Goal: Find specific page/section: Find specific page/section

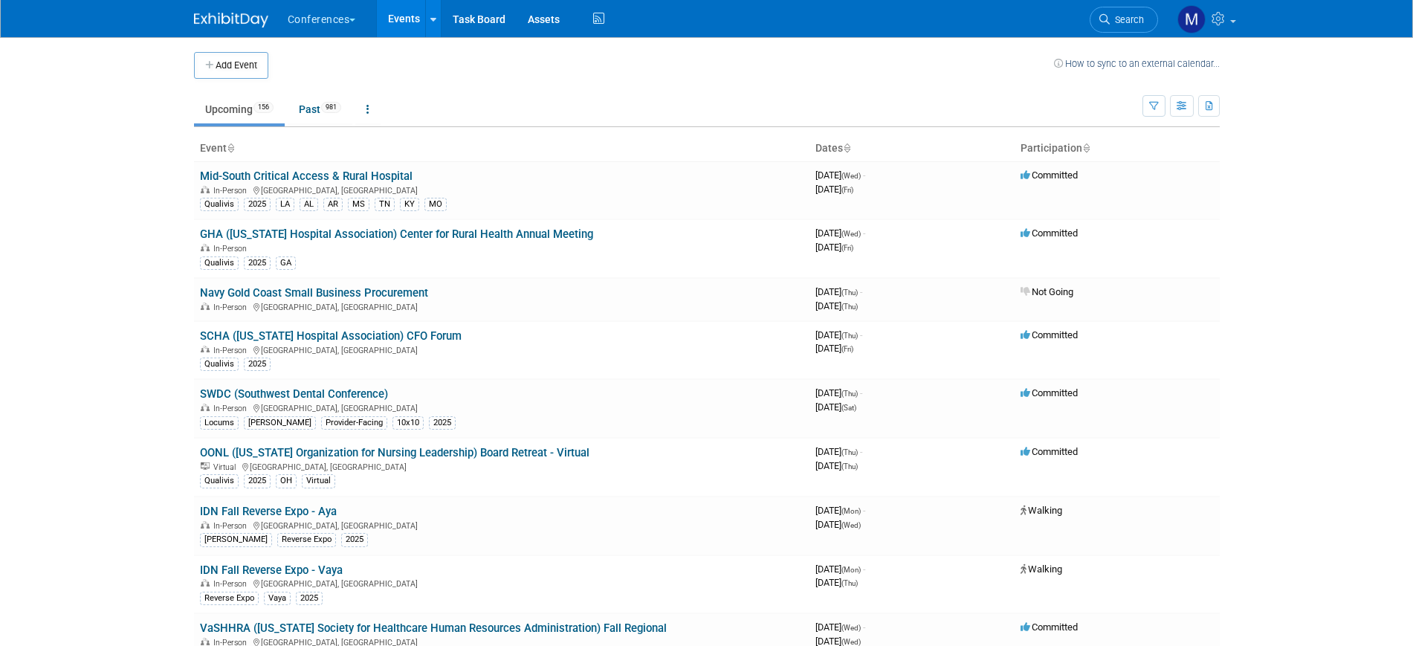
click at [1110, 18] on span "Search" at bounding box center [1127, 19] width 34 height 11
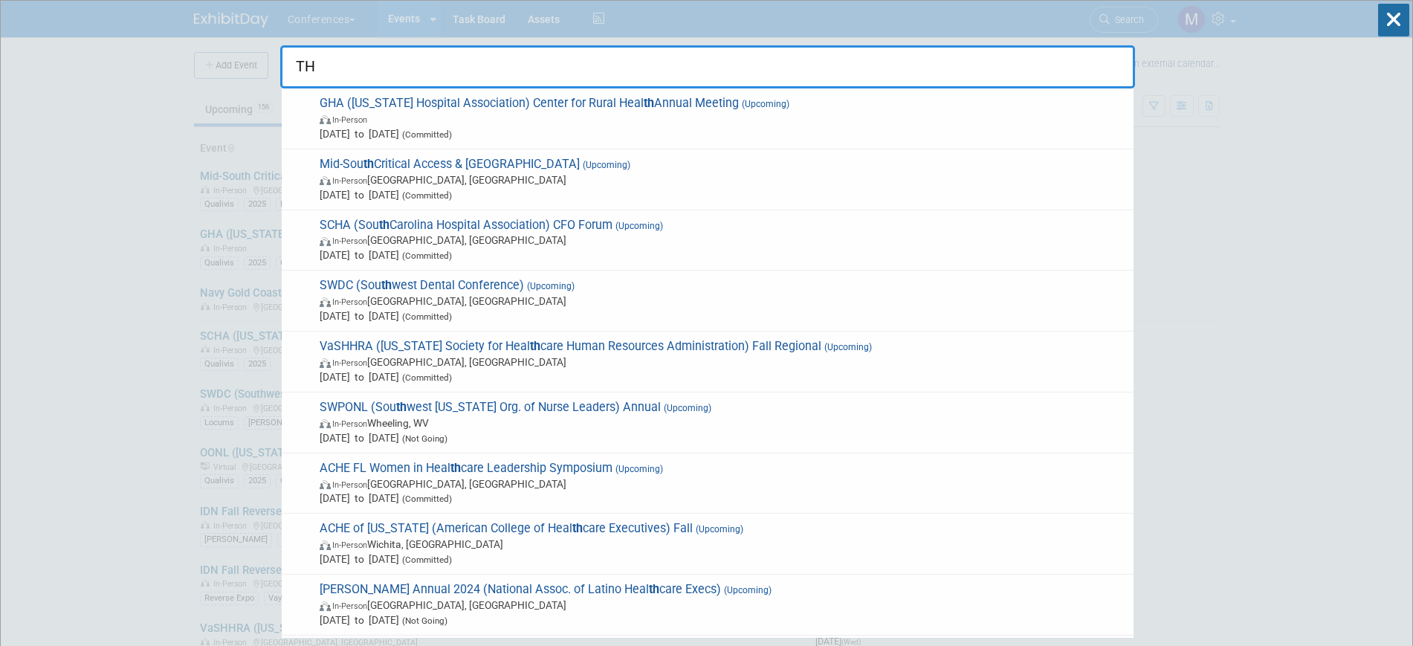
type input "THA"
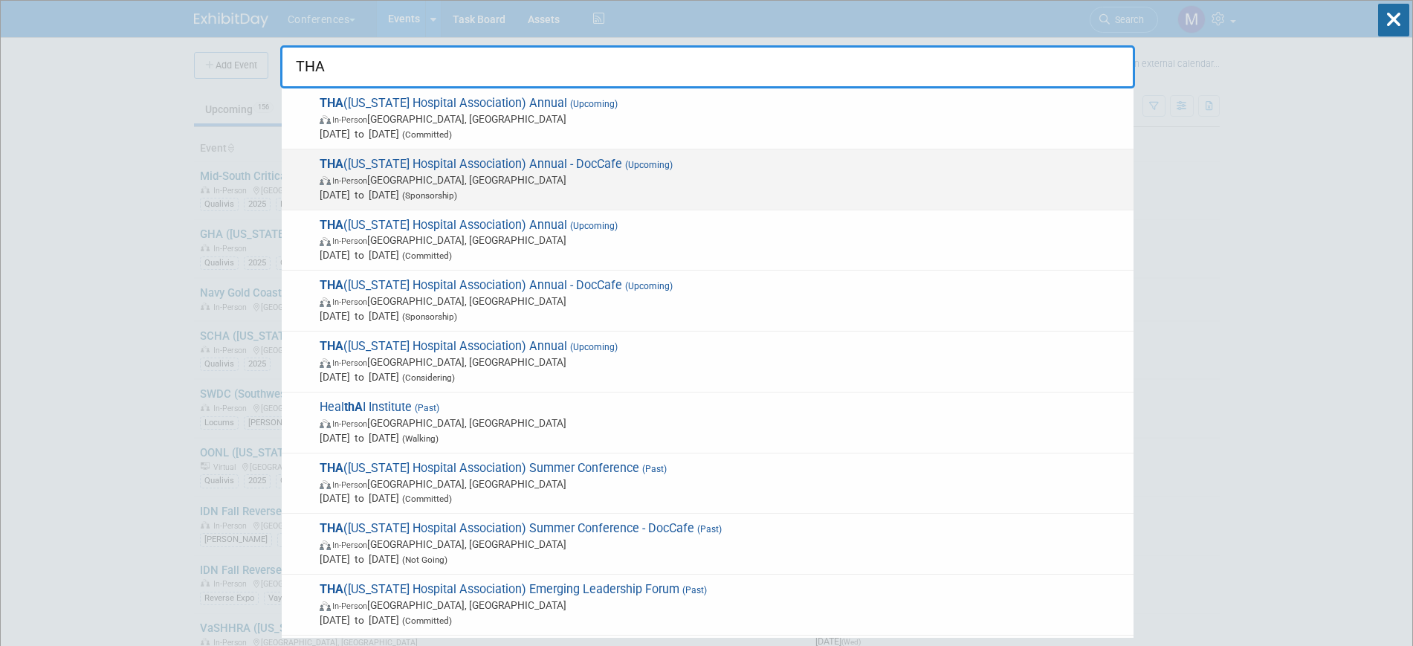
click at [599, 178] on span "In-Person [GEOGRAPHIC_DATA], [GEOGRAPHIC_DATA]" at bounding box center [723, 179] width 807 height 15
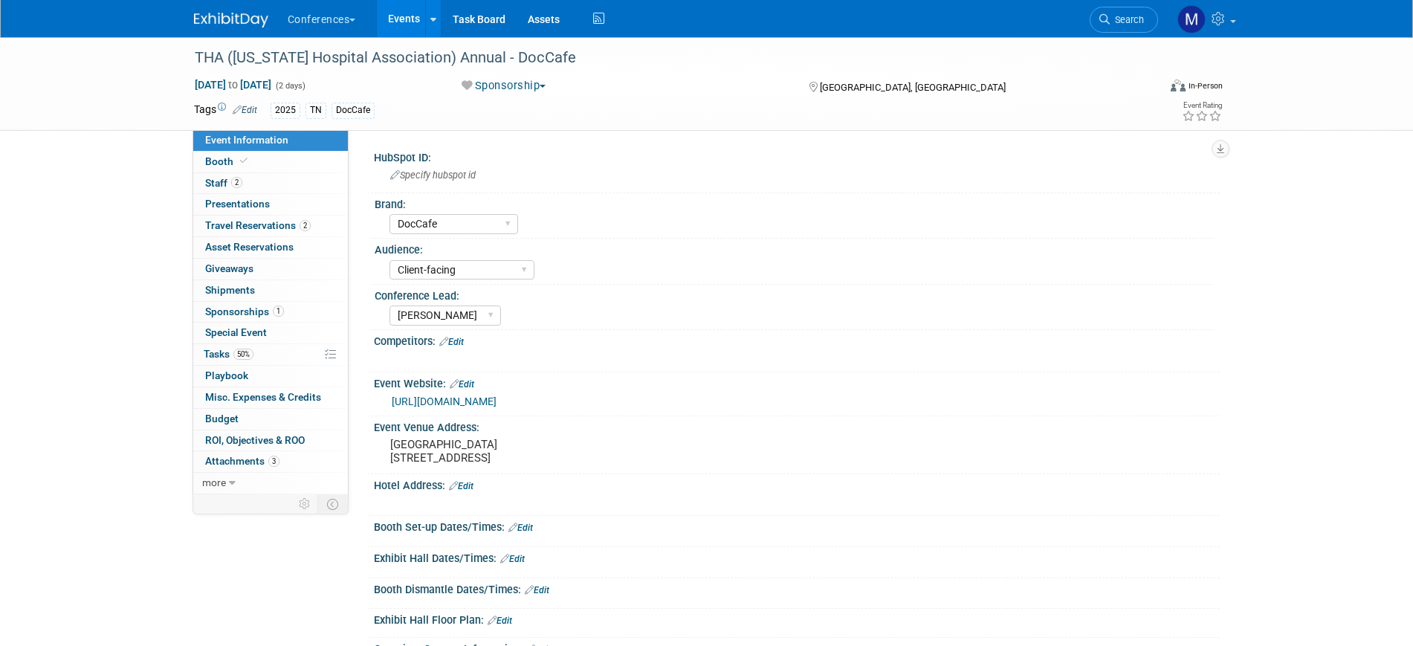
select select "DocCafe"
select select "Client-facing"
select select "Marygrace"
click at [253, 318] on link "1 Sponsorships 1" at bounding box center [270, 312] width 155 height 21
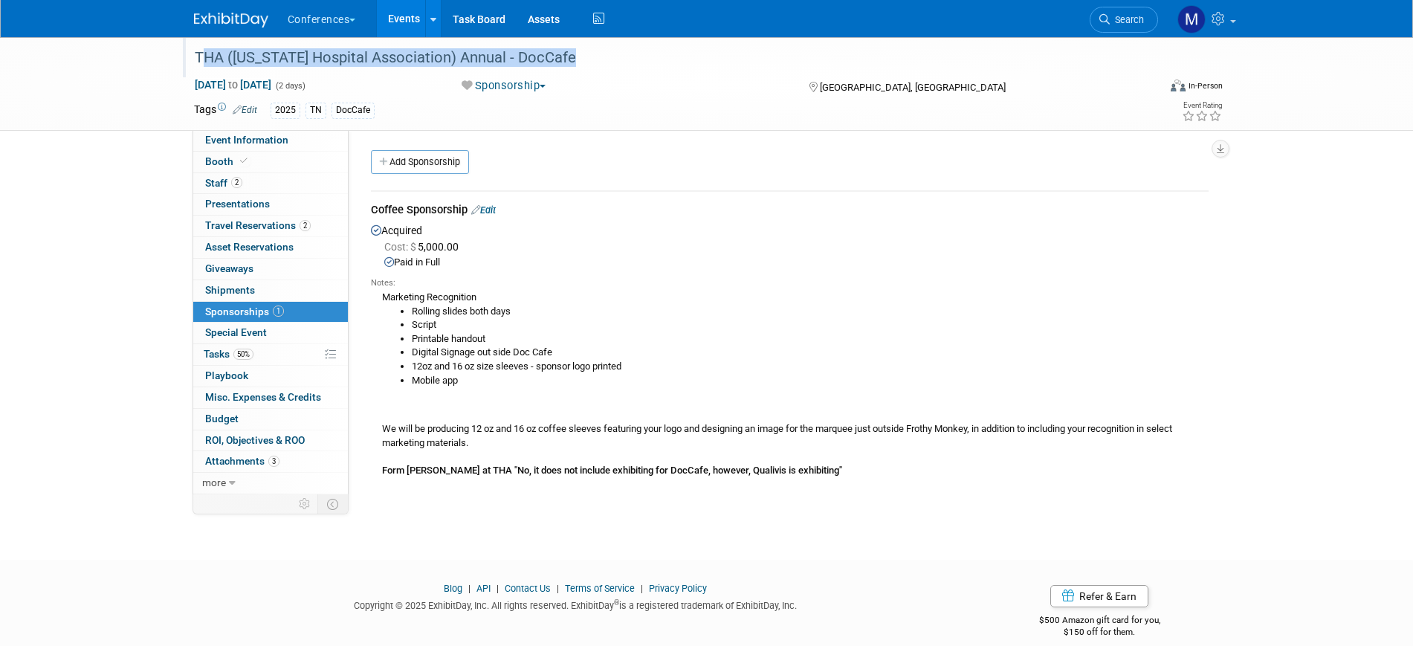
drag, startPoint x: 194, startPoint y: 56, endPoint x: 661, endPoint y: 65, distance: 467.0
click at [661, 65] on div "THA ([US_STATE] Hospital Association) Annual - DocCafe" at bounding box center [663, 58] width 946 height 27
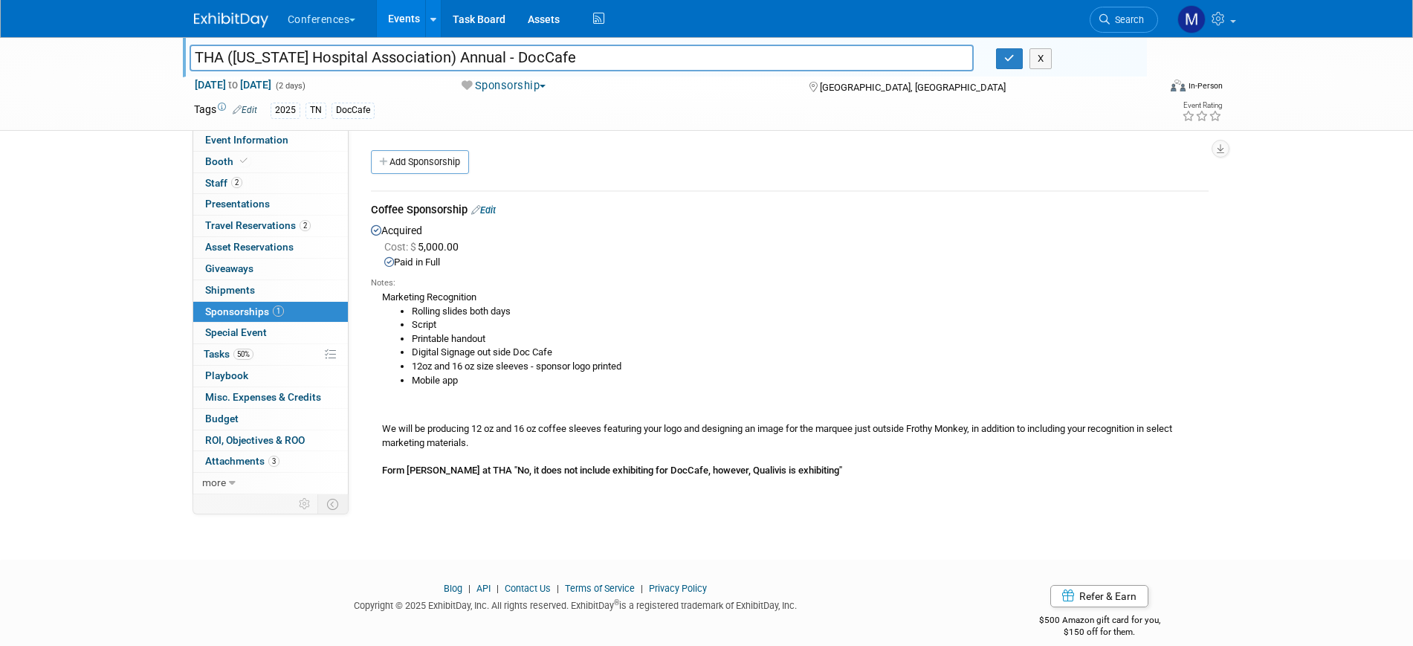
drag, startPoint x: 659, startPoint y: 65, endPoint x: -54, endPoint y: 162, distance: 718.8
click at [0, 162] on html "Conferences Explore: My Workspaces 2 Go to Workspace: Conferences Marketing Req…" at bounding box center [706, 323] width 1413 height 646
click at [564, 37] on div "Conferences Explore: My Workspaces 2 Go to Workspace: Conferences Marketing Req…" at bounding box center [706, 19] width 1413 height 38
click at [601, 61] on input "THA ([US_STATE] Hospital Association) Annual - DocCafe" at bounding box center [582, 58] width 785 height 26
drag, startPoint x: 608, startPoint y: 60, endPoint x: 113, endPoint y: 56, distance: 495.2
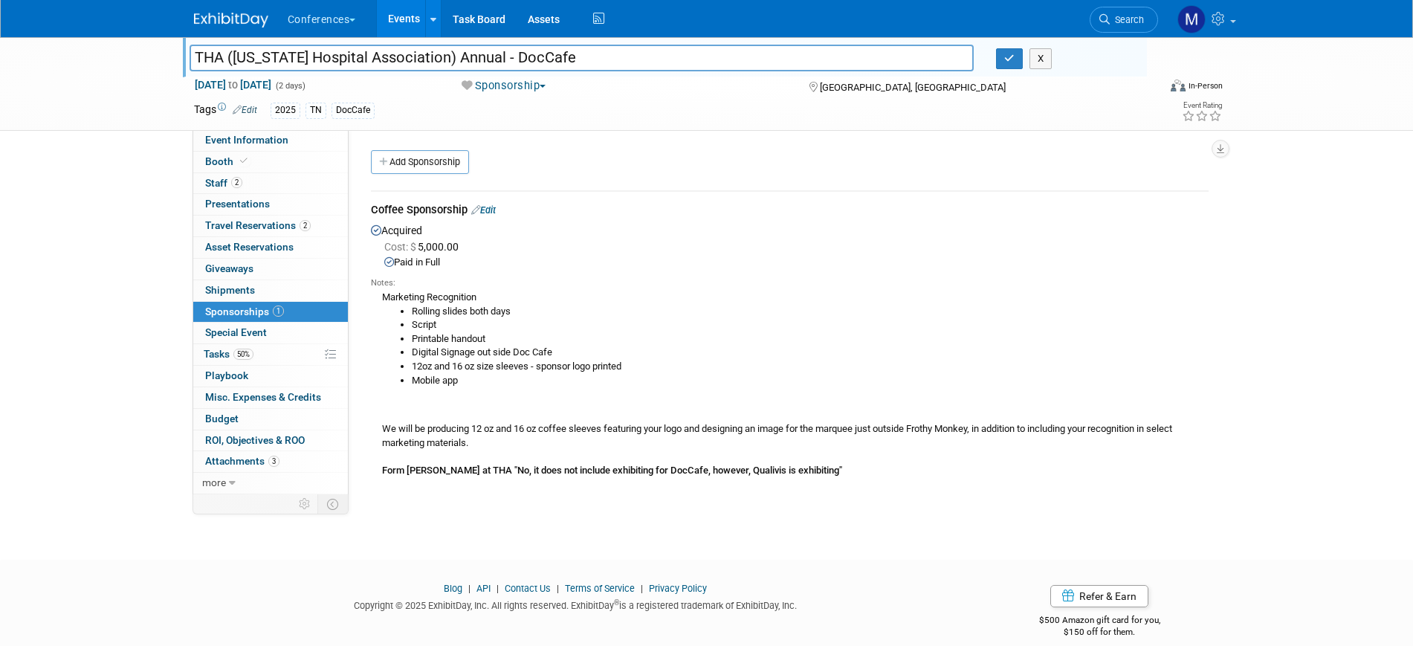
click at [113, 56] on div "THA (Tennessee Hospital Association) Annual - DocCafe THA (Tennessee Hospital A…" at bounding box center [706, 84] width 1413 height 94
